Goal: Task Accomplishment & Management: Manage account settings

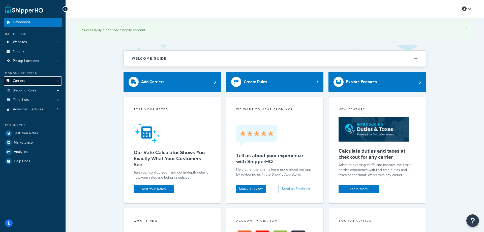
click at [38, 85] on link "Carriers" at bounding box center [33, 80] width 58 height 9
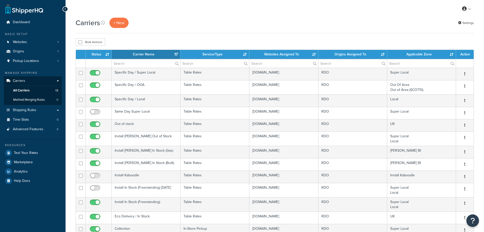
select select "15"
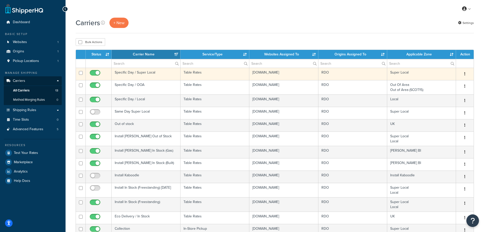
click at [138, 72] on td "Specific Day / Super Local" at bounding box center [146, 74] width 69 height 12
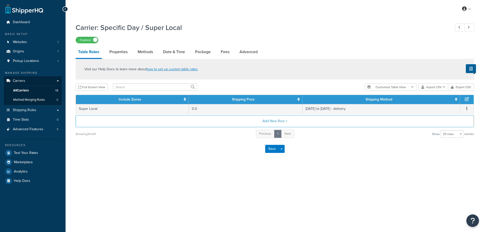
select select "25"
click at [167, 50] on link "Date & Time" at bounding box center [173, 52] width 27 height 12
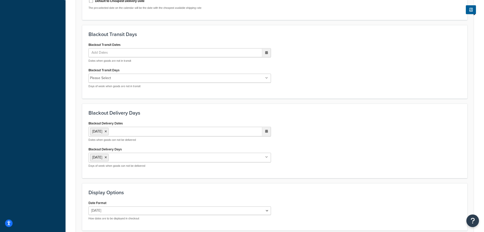
scroll to position [334, 0]
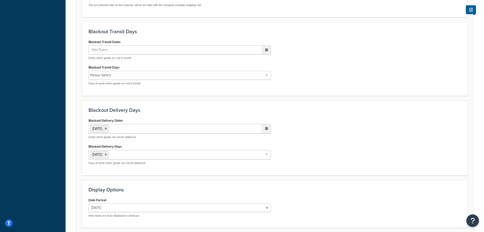
click at [122, 129] on ul "[DATE]" at bounding box center [179, 129] width 182 height 10
click at [220, 177] on td "22" at bounding box center [222, 177] width 9 height 8
click at [147, 138] on p "Dates when goods can not be delivered" at bounding box center [179, 137] width 182 height 4
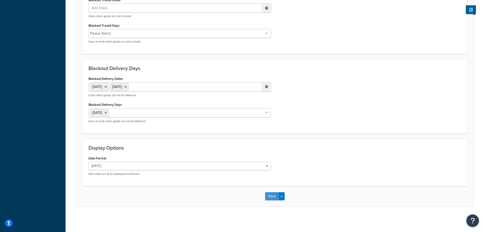
click at [274, 198] on button "Save" at bounding box center [272, 196] width 14 height 8
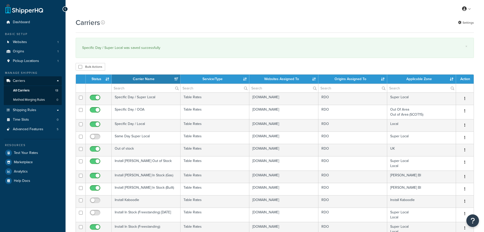
select select "15"
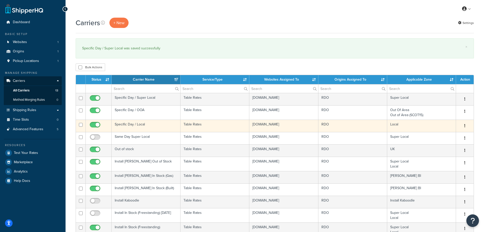
click at [138, 126] on td "Specific Day / Local" at bounding box center [146, 126] width 69 height 12
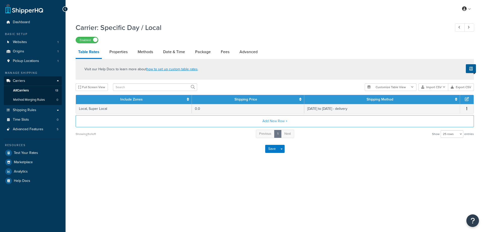
select select "25"
click at [174, 51] on link "Date & Time" at bounding box center [173, 52] width 27 height 12
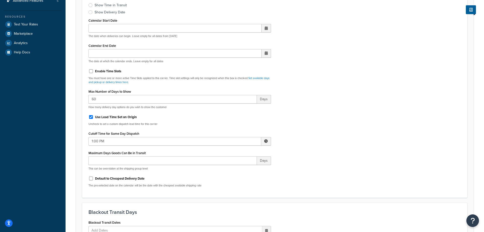
scroll to position [283, 0]
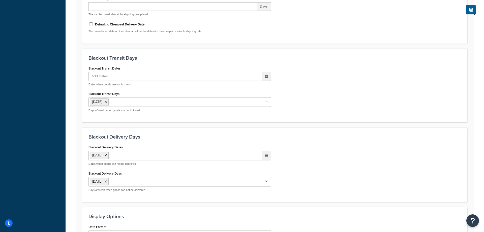
click at [128, 155] on ul "[DATE]" at bounding box center [179, 156] width 182 height 10
click at [221, 204] on td "22" at bounding box center [222, 204] width 9 height 8
drag, startPoint x: 197, startPoint y: 125, endPoint x: 201, endPoint y: 130, distance: 6.3
click at [197, 125] on form "Select a date and time display option. These settings are optional. Learn more …" at bounding box center [274, 26] width 397 height 498
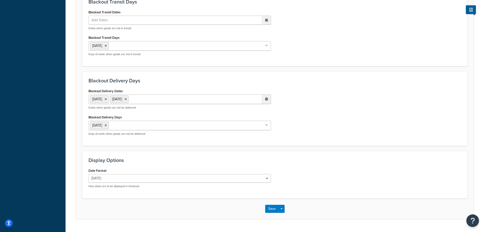
scroll to position [352, 0]
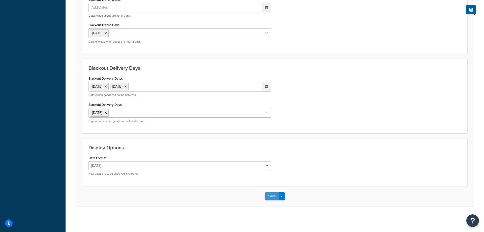
click at [273, 196] on button "Save" at bounding box center [272, 196] width 14 height 8
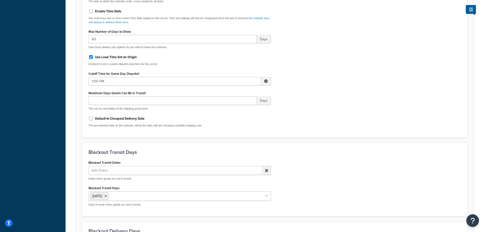
scroll to position [172, 0]
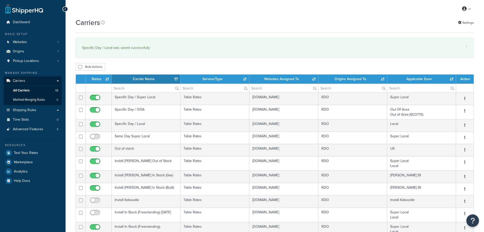
select select "15"
